Goal: Task Accomplishment & Management: Use online tool/utility

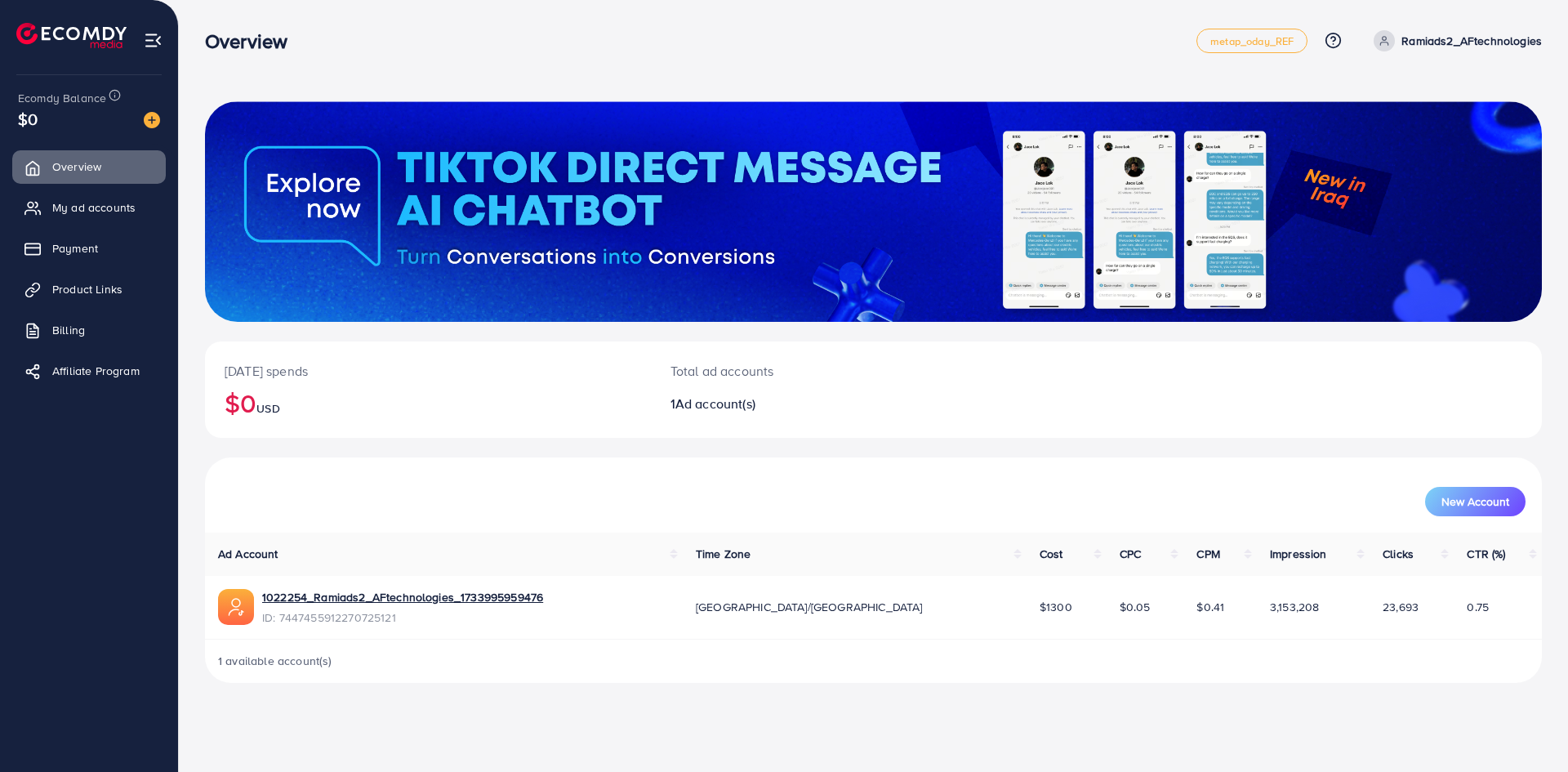
click at [152, 120] on img at bounding box center [152, 120] width 16 height 16
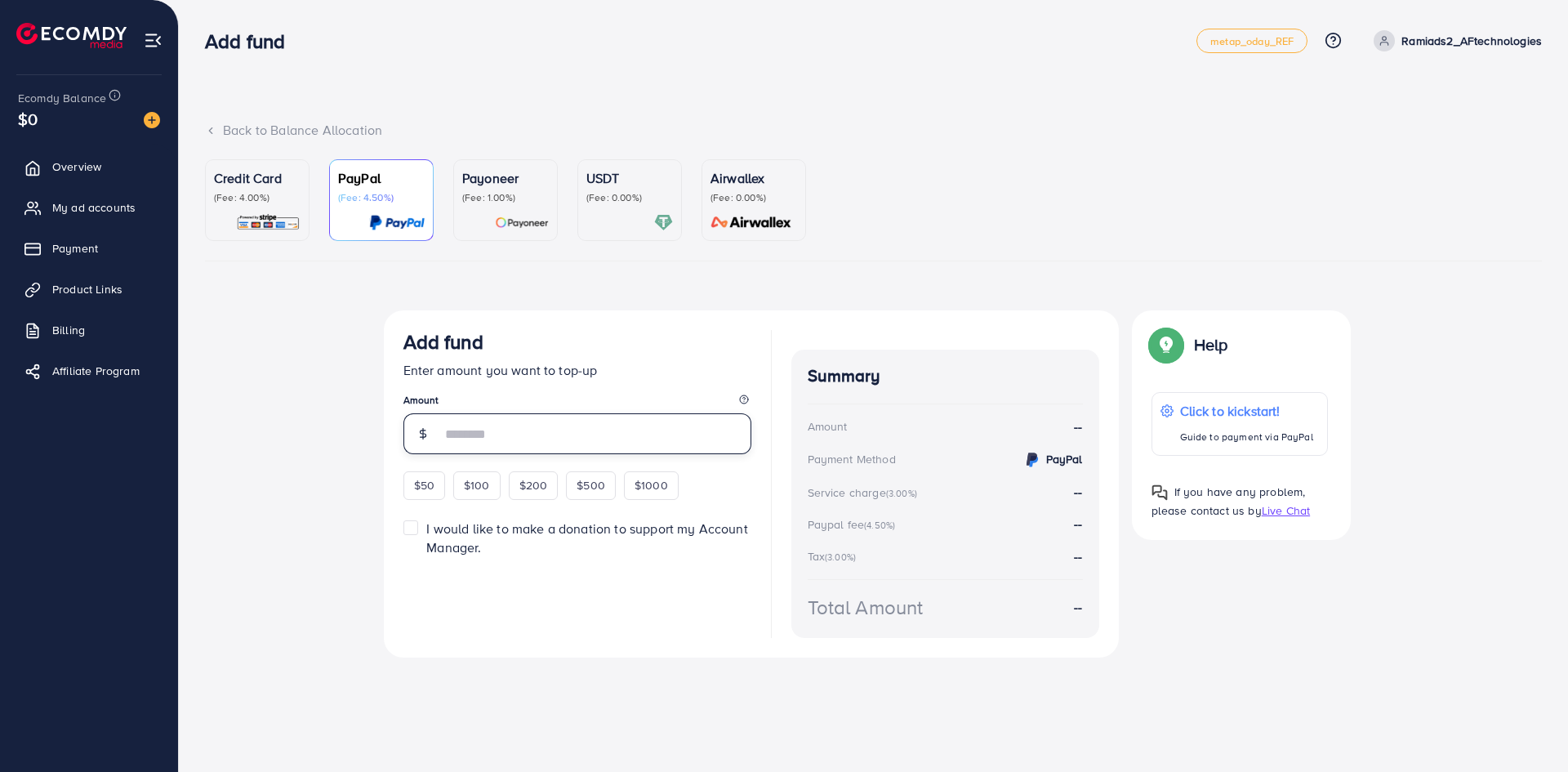
click at [472, 441] on input "number" at bounding box center [595, 433] width 310 height 41
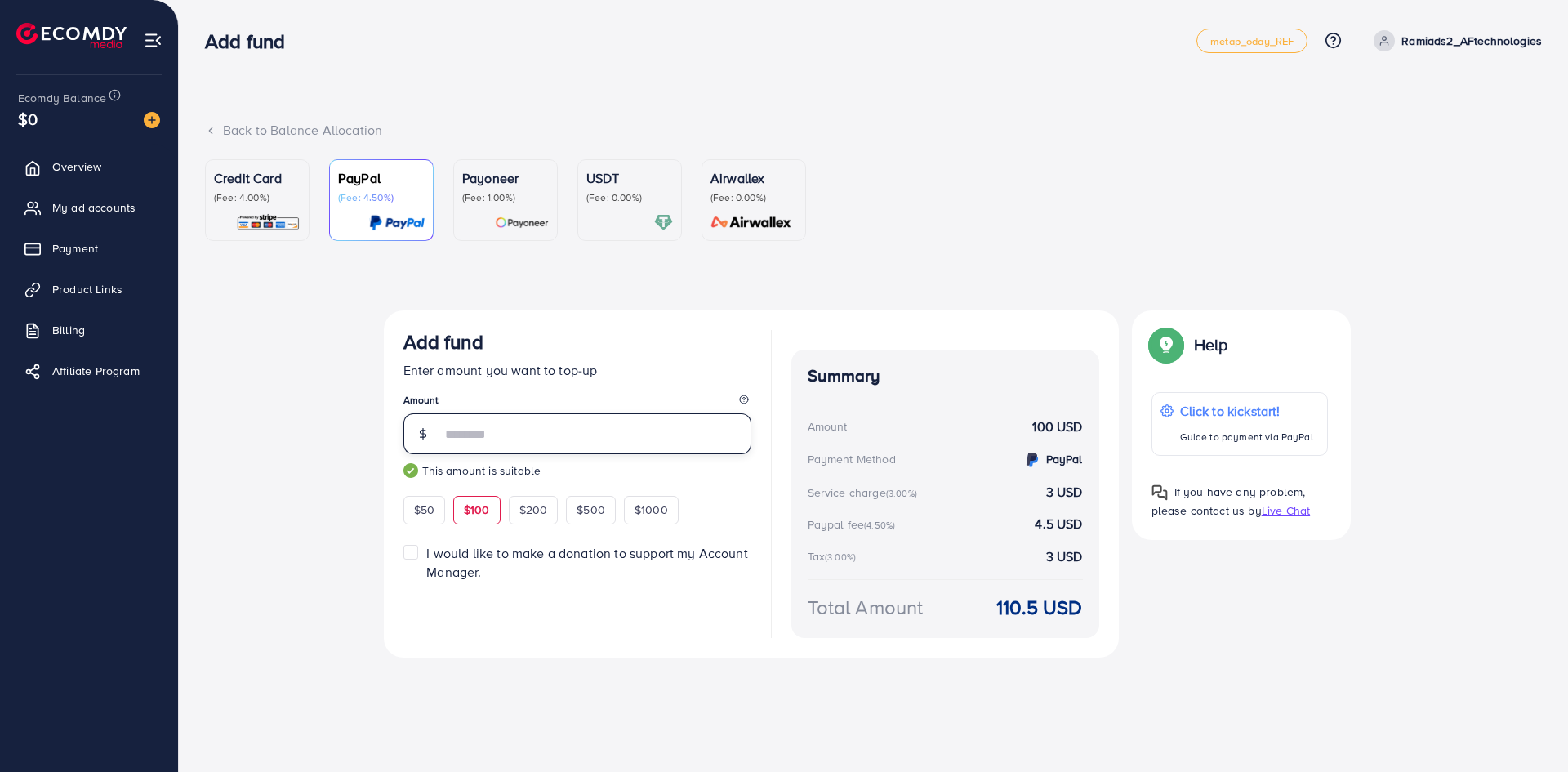
type input "***"
